Goal: Task Accomplishment & Management: Use online tool/utility

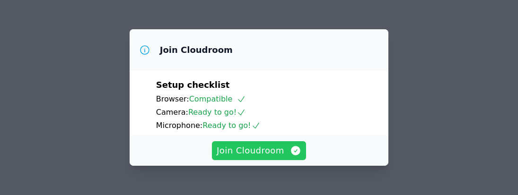
click at [254, 149] on span "Join Cloudroom" at bounding box center [258, 150] width 85 height 13
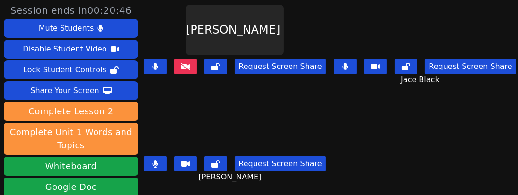
click at [158, 70] on button at bounding box center [155, 66] width 23 height 15
click at [158, 63] on icon at bounding box center [155, 67] width 6 height 8
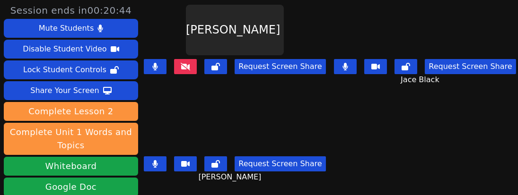
click at [158, 63] on icon at bounding box center [155, 67] width 6 height 8
click at [158, 68] on icon at bounding box center [155, 67] width 5 height 8
click at [157, 65] on icon at bounding box center [155, 67] width 5 height 8
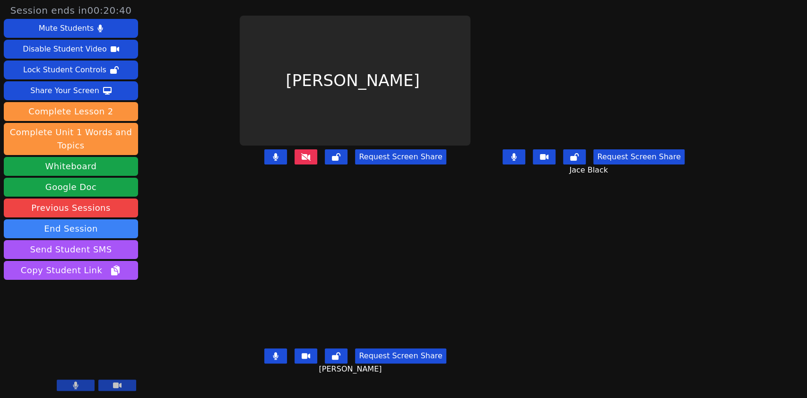
click at [273, 161] on icon at bounding box center [275, 157] width 5 height 8
click at [301, 161] on icon at bounding box center [305, 157] width 9 height 8
click at [264, 162] on button at bounding box center [275, 156] width 23 height 15
click at [264, 164] on button at bounding box center [275, 156] width 23 height 15
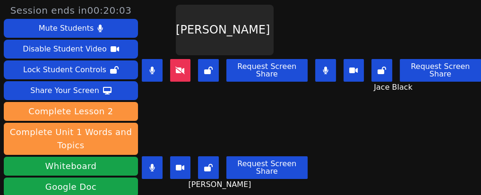
click at [294, 125] on div "Carlos Cardoza" at bounding box center [225, 128] width 166 height 51
click at [149, 67] on icon at bounding box center [152, 71] width 6 height 8
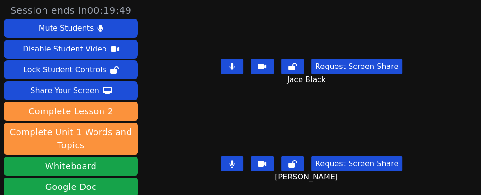
click at [190, 134] on div "Session ends in 00:19:49 Mute Students Disable Student Video Lock Student Contr…" at bounding box center [240, 97] width 481 height 195
click at [232, 156] on button at bounding box center [232, 163] width 23 height 15
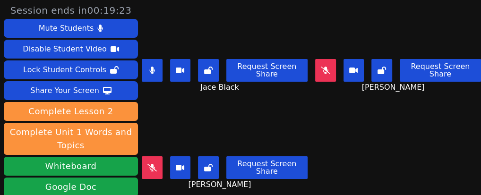
click at [203, 106] on video at bounding box center [224, 128] width 89 height 51
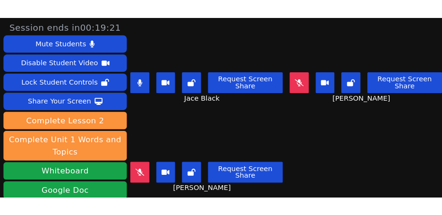
scroll to position [9, 0]
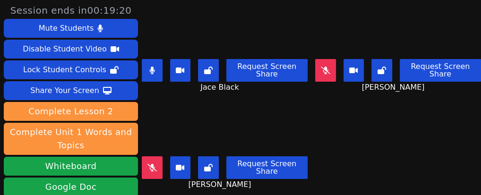
click at [151, 156] on button at bounding box center [152, 167] width 21 height 23
click at [151, 164] on icon at bounding box center [151, 168] width 5 height 8
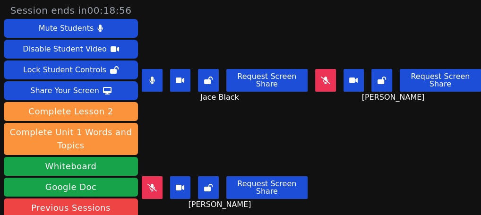
click at [284, 118] on div "Isaiah Velasco" at bounding box center [225, 143] width 166 height 61
click at [321, 77] on icon at bounding box center [325, 81] width 9 height 8
click at [155, 72] on button at bounding box center [152, 80] width 21 height 23
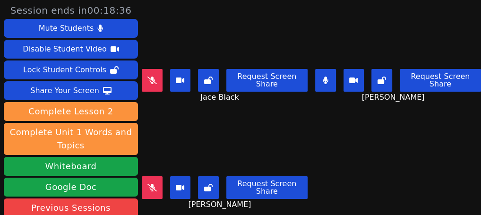
click at [286, 195] on div "Isaiah Velasco Request Screen Share Isaiah Velasco" at bounding box center [225, 162] width 166 height 108
click at [248, 195] on div "Isaiah Velasco Request Screen Share Isaiah Velasco" at bounding box center [225, 162] width 166 height 108
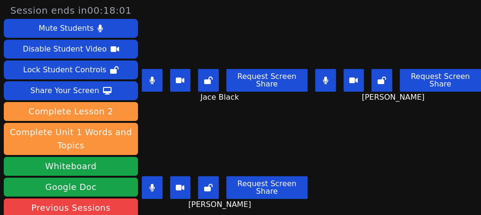
click at [287, 195] on div "Isaiah Velasco Request Screen Share Isaiah Velasco" at bounding box center [225, 162] width 166 height 108
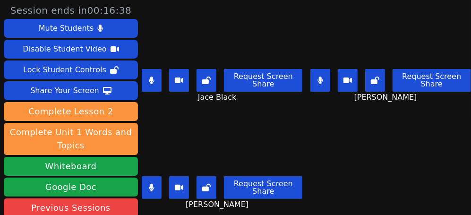
click at [255, 195] on div "Request Screen Share Isaiah Velasco" at bounding box center [222, 192] width 161 height 38
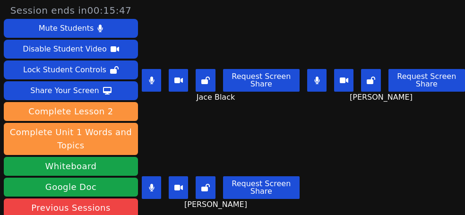
click at [333, 176] on main "Jace Black Request Screen Share Jace Black Carlos Cardoza Request Screen Share …" at bounding box center [303, 107] width 323 height 215
click at [147, 176] on button at bounding box center [151, 187] width 19 height 23
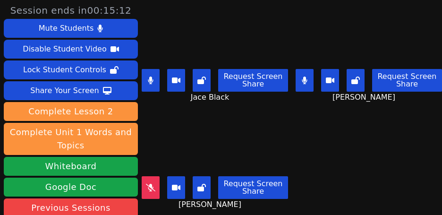
click at [332, 190] on main "Jace Black Request Screen Share Jace Black Carlos Cardoza Request Screen Share …" at bounding box center [292, 107] width 301 height 215
click at [302, 77] on icon at bounding box center [305, 81] width 6 height 8
click at [152, 77] on icon at bounding box center [150, 81] width 5 height 8
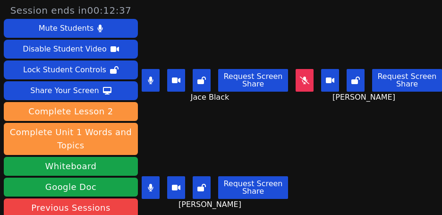
click at [157, 74] on button at bounding box center [151, 80] width 18 height 23
click at [300, 77] on icon at bounding box center [304, 81] width 9 height 8
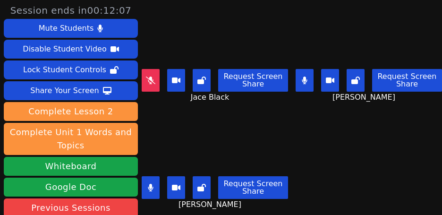
click at [302, 77] on icon at bounding box center [304, 81] width 5 height 8
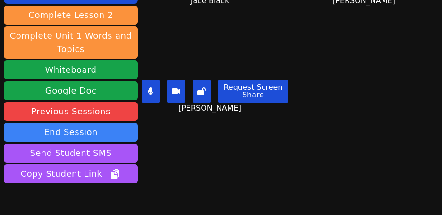
scroll to position [0, 0]
click at [322, 164] on div "Session ends in 00:11:39 Mute Students Disable Student Video Lock Student Contr…" at bounding box center [221, 107] width 442 height 215
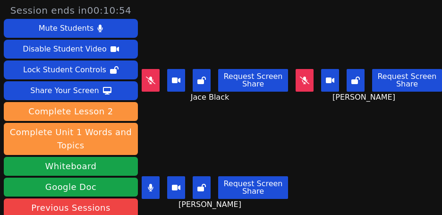
click at [148, 186] on icon at bounding box center [151, 188] width 6 height 8
click at [155, 85] on button at bounding box center [151, 80] width 18 height 23
drag, startPoint x: 148, startPoint y: 78, endPoint x: 154, endPoint y: 77, distance: 5.4
click at [149, 80] on icon at bounding box center [151, 81] width 6 height 8
click at [300, 84] on icon at bounding box center [304, 81] width 9 height 8
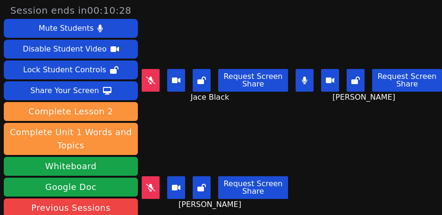
click at [340, 158] on main "Jace Black Request Screen Share Jace Black Carlos Cardoza Request Screen Share …" at bounding box center [292, 107] width 301 height 215
click at [296, 85] on button at bounding box center [305, 80] width 18 height 23
click at [150, 79] on icon at bounding box center [150, 80] width 9 height 8
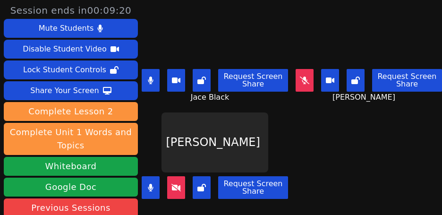
click at [149, 84] on icon at bounding box center [150, 81] width 5 height 8
click at [152, 195] on button at bounding box center [151, 187] width 18 height 23
click at [151, 185] on icon at bounding box center [150, 188] width 5 height 8
click at [148, 184] on icon at bounding box center [151, 188] width 6 height 8
click at [153, 187] on icon at bounding box center [150, 188] width 5 height 8
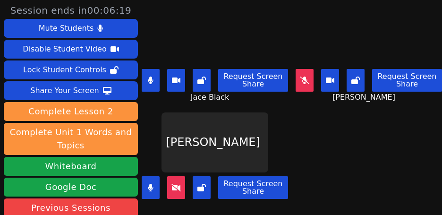
click at [148, 187] on icon at bounding box center [151, 188] width 6 height 8
click at [326, 156] on main "Jace Black Request Screen Share Jace Black Carlos Cardoza Request Screen Share …" at bounding box center [292, 107] width 301 height 215
click at [300, 78] on icon at bounding box center [304, 80] width 9 height 8
click at [155, 81] on button at bounding box center [151, 80] width 18 height 23
click at [153, 77] on icon at bounding box center [151, 81] width 6 height 8
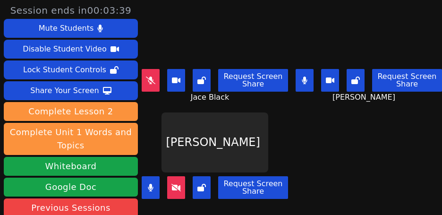
click at [322, 118] on main "Jace Black Request Screen Share Jace Black Carlos Cardoza Request Screen Share …" at bounding box center [292, 107] width 301 height 215
click at [295, 143] on main "Jace Black Request Screen Share Jace Black Carlos Cardoza Request Screen Share …" at bounding box center [292, 107] width 301 height 215
click at [299, 82] on button at bounding box center [305, 80] width 18 height 23
click at [287, 152] on main "Jace Black Request Screen Share Jace Black Carlos Cardoza Request Screen Share …" at bounding box center [292, 107] width 301 height 215
click at [156, 186] on button at bounding box center [151, 187] width 18 height 23
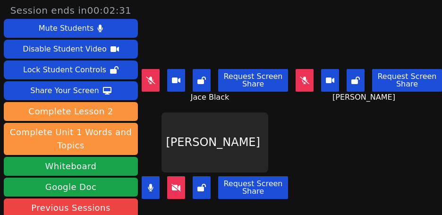
click at [297, 139] on main "Jace Black Request Screen Share Jace Black Carlos Cardoza Request Screen Share …" at bounding box center [292, 107] width 301 height 215
click at [151, 80] on icon at bounding box center [150, 80] width 9 height 8
click at [291, 157] on main "Jace Black Request Screen Share Jace Black Carlos Cardoza Request Screen Share …" at bounding box center [292, 107] width 301 height 215
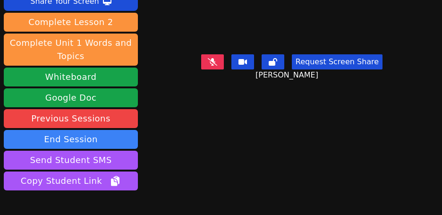
scroll to position [146, 0]
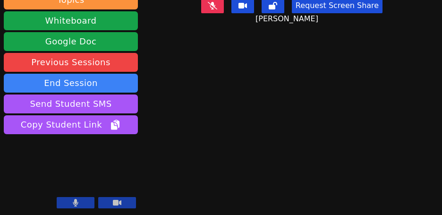
click at [83, 195] on button at bounding box center [76, 202] width 38 height 11
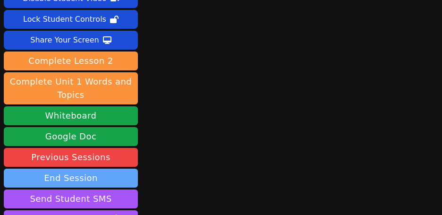
scroll to position [126, 0]
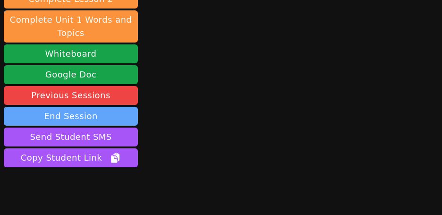
click at [75, 107] on button "End Session" at bounding box center [71, 116] width 134 height 19
